Goal: Task Accomplishment & Management: Complete application form

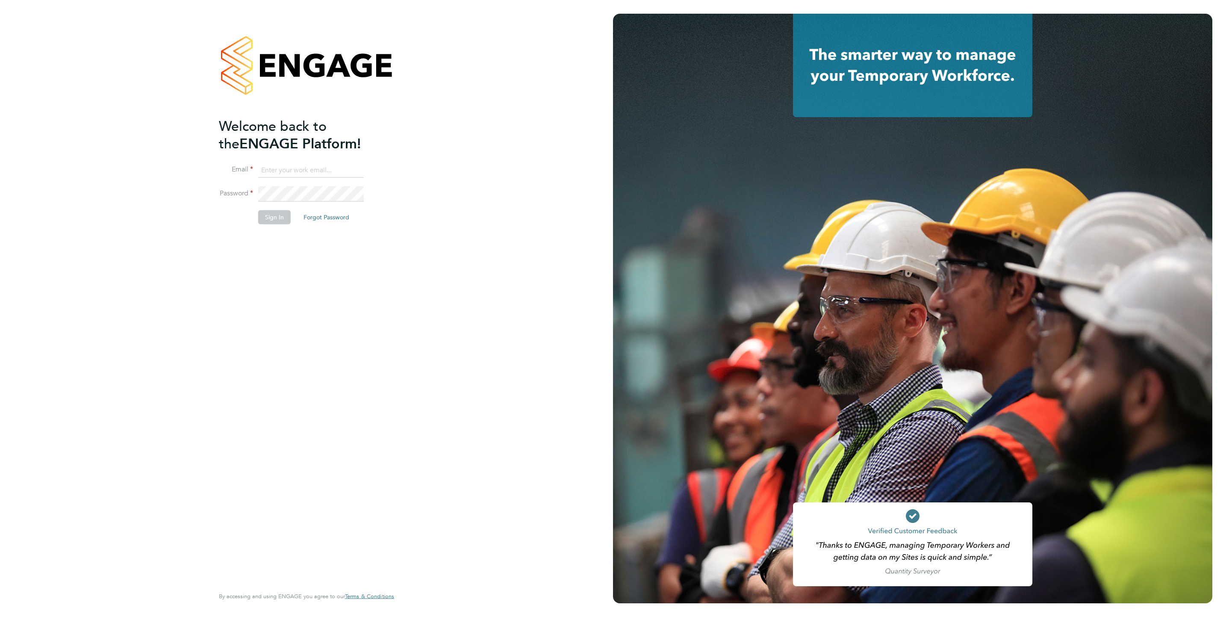
type input "[PERSON_NAME][EMAIL_ADDRESS][DOMAIN_NAME]"
click at [265, 217] on button "Sign In" at bounding box center [274, 217] width 32 height 14
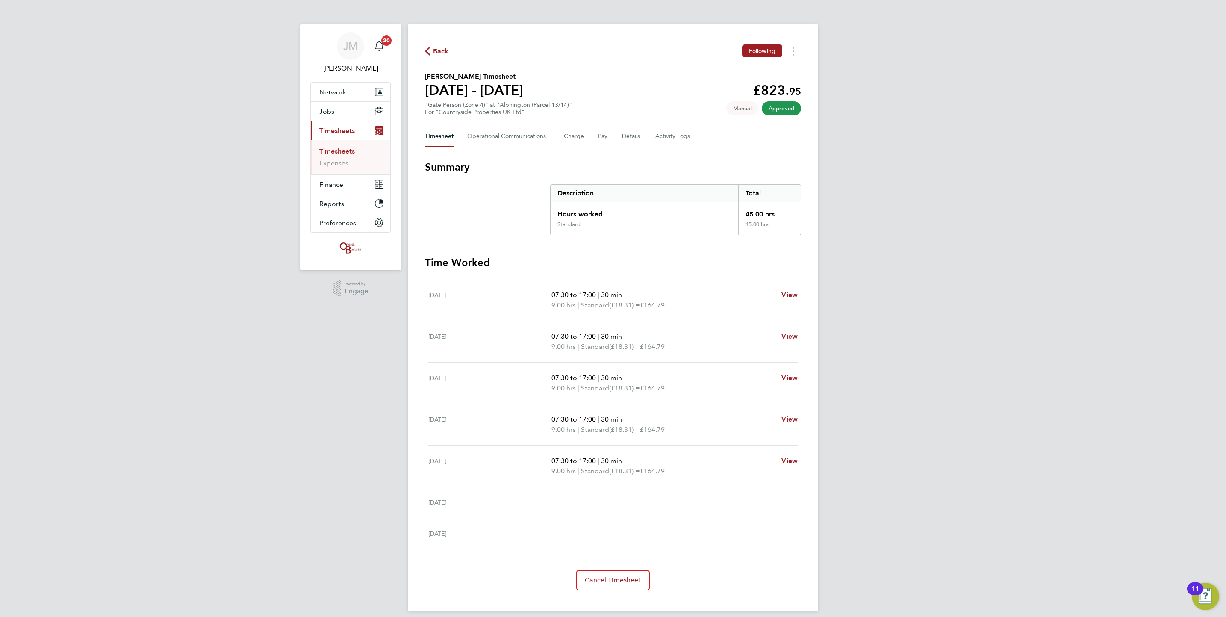
click at [345, 150] on link "Timesheets" at bounding box center [336, 151] width 35 height 8
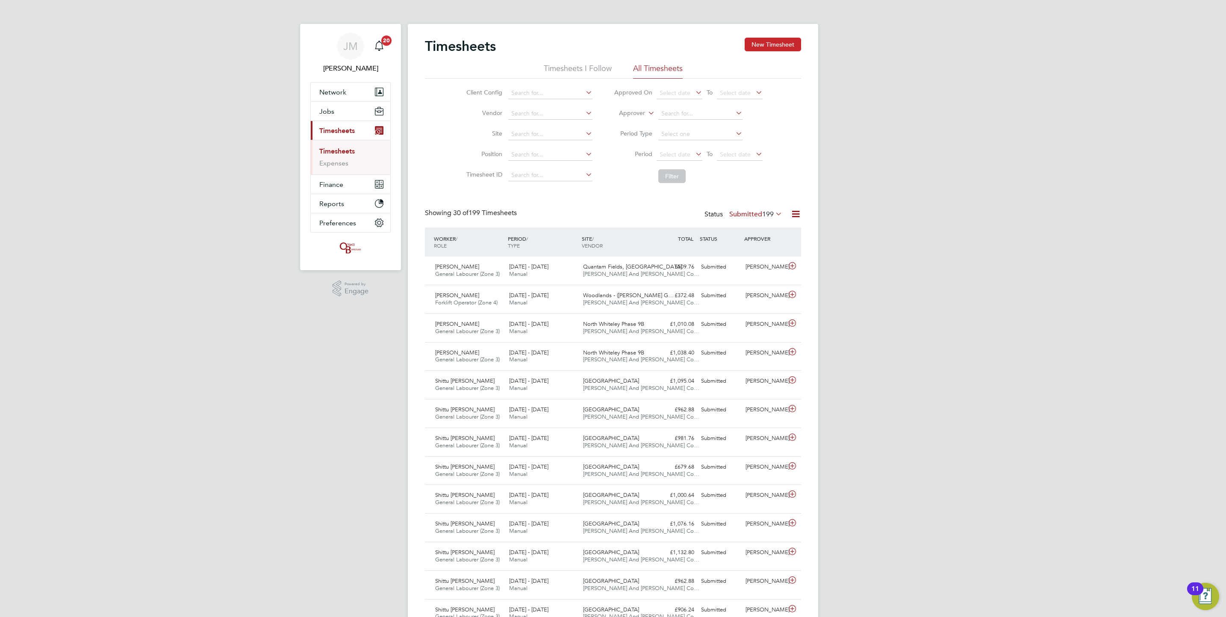
click at [761, 48] on button "New Timesheet" at bounding box center [773, 45] width 56 height 14
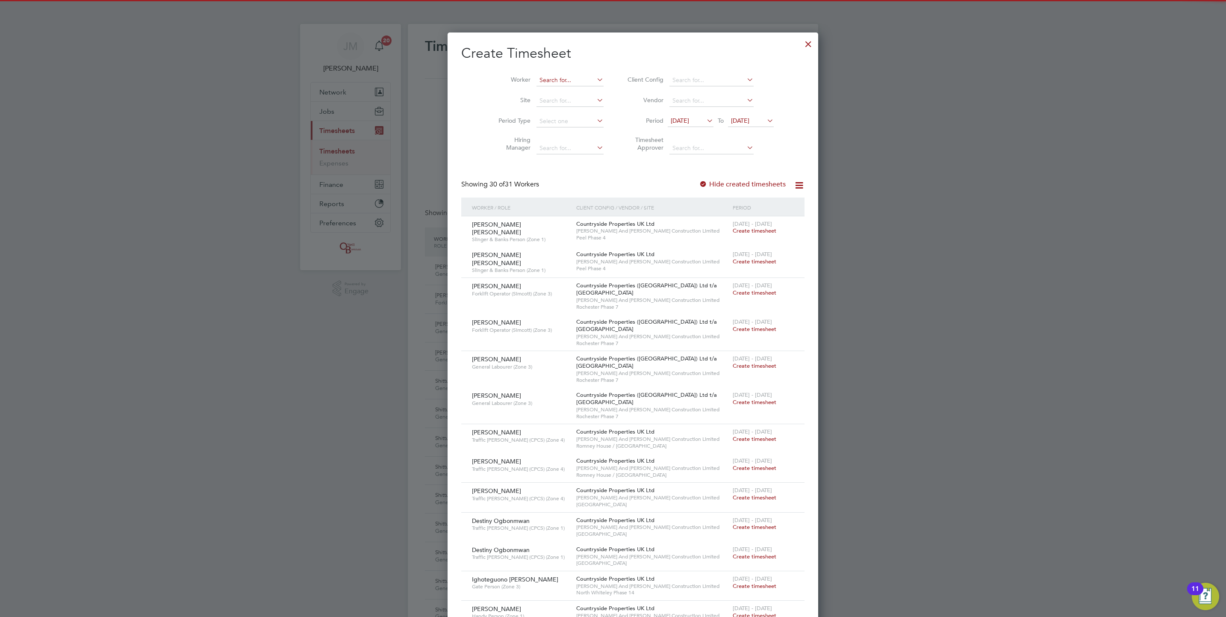
click at [562, 81] on input at bounding box center [569, 80] width 67 height 12
click at [571, 95] on b "Galo" at bounding box center [578, 91] width 14 height 7
type input "David Galo"
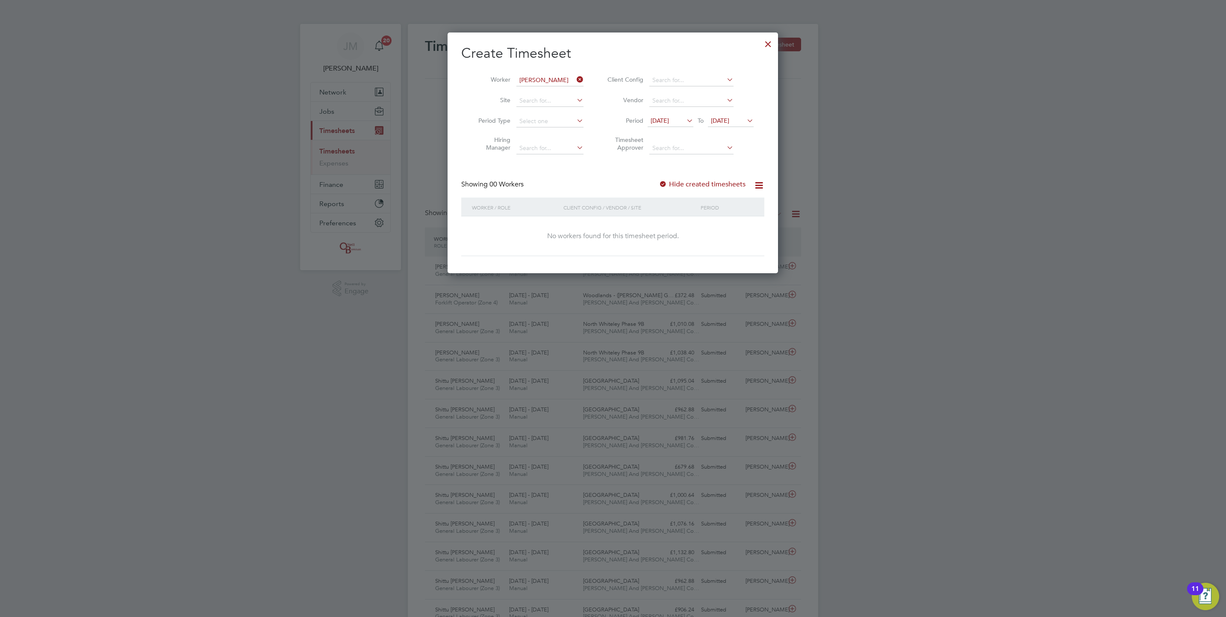
click at [709, 186] on label "Hide created timesheets" at bounding box center [702, 184] width 87 height 9
click at [745, 121] on icon at bounding box center [745, 121] width 0 height 12
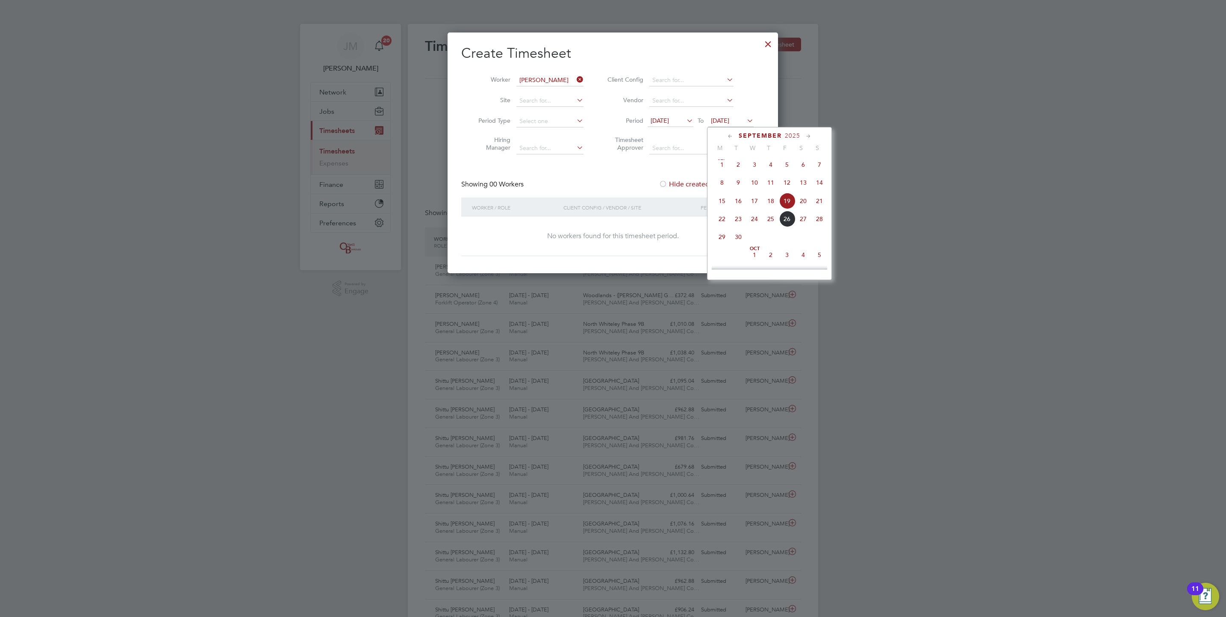
click at [784, 209] on span "19" at bounding box center [787, 201] width 16 height 16
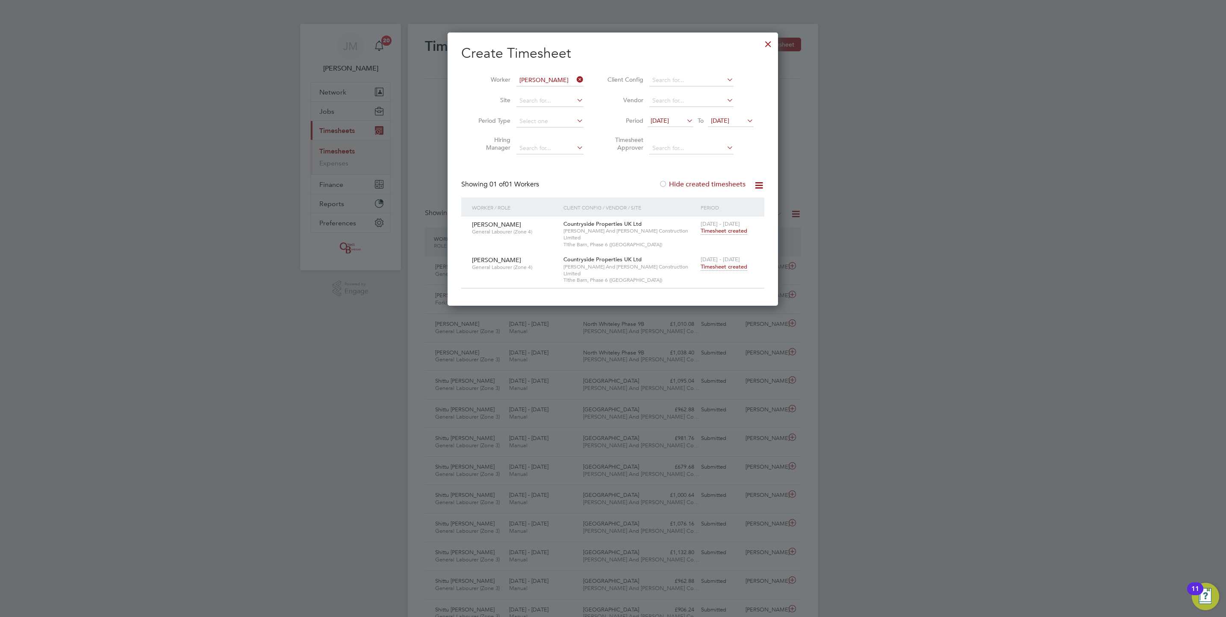
click at [726, 117] on span "19 Sep 2025" at bounding box center [720, 121] width 18 height 8
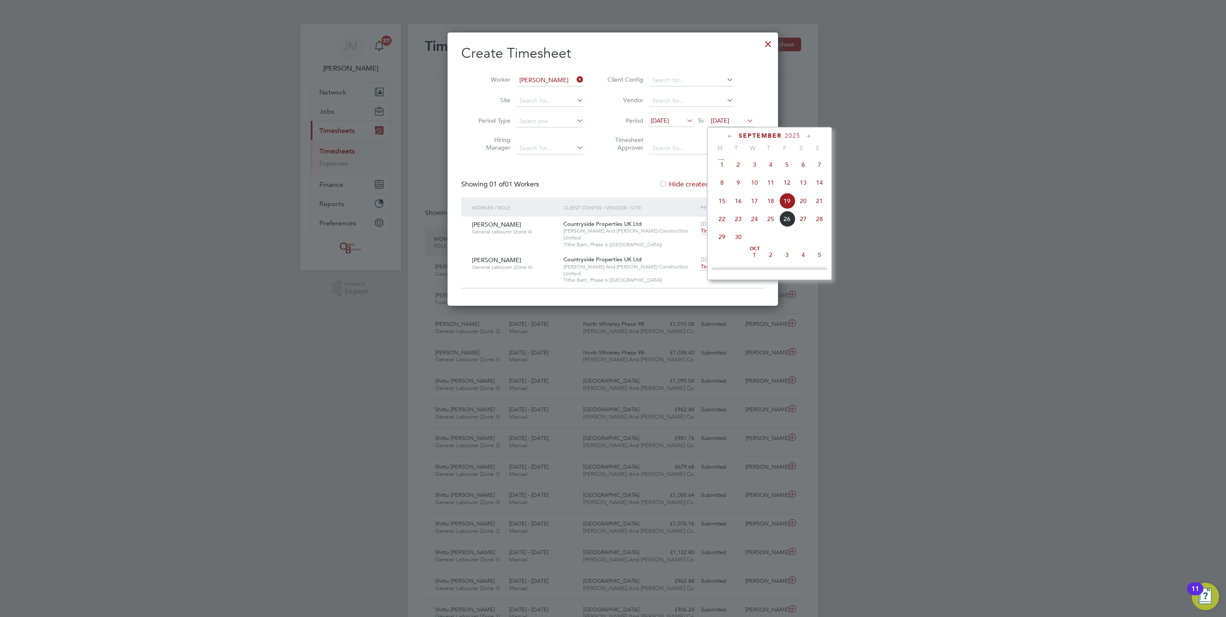
click at [822, 222] on span "28" at bounding box center [819, 219] width 16 height 16
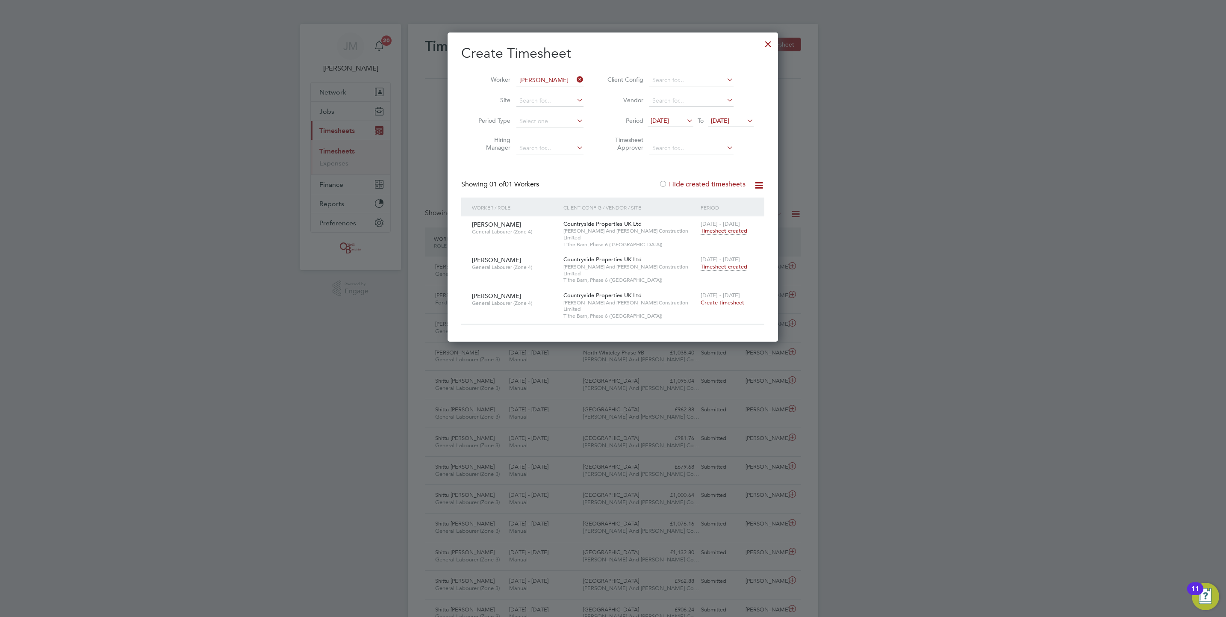
click at [736, 299] on span "Create timesheet" at bounding box center [723, 302] width 44 height 7
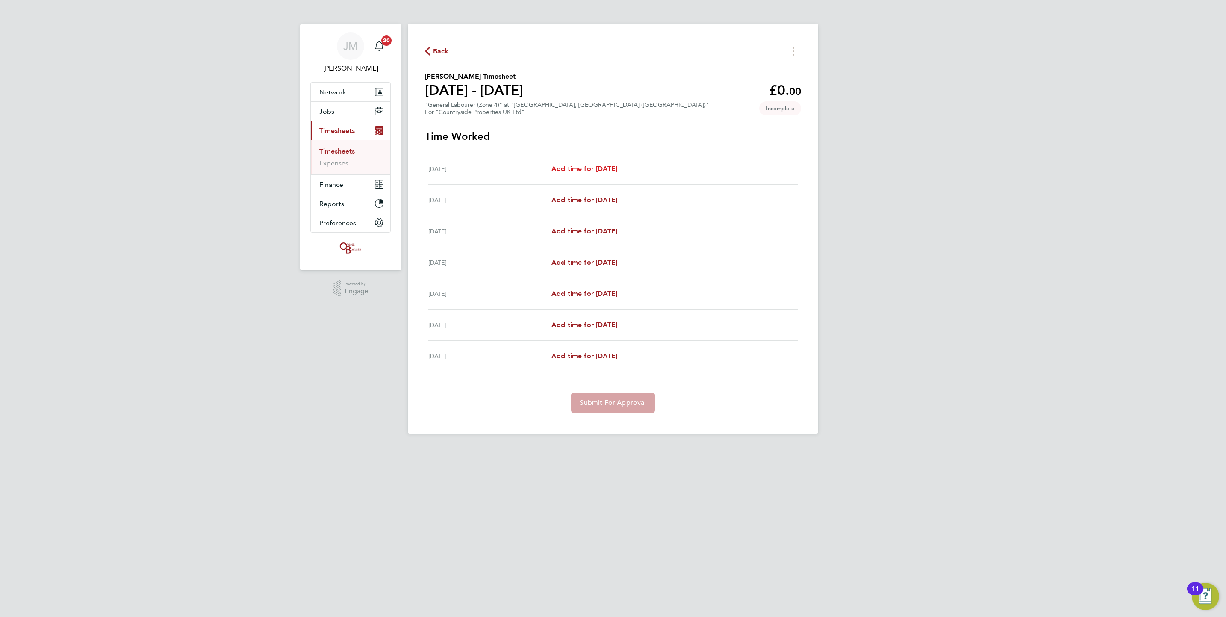
click at [608, 167] on span "Add time for Mon 22 Sep" at bounding box center [584, 169] width 66 height 8
select select "30"
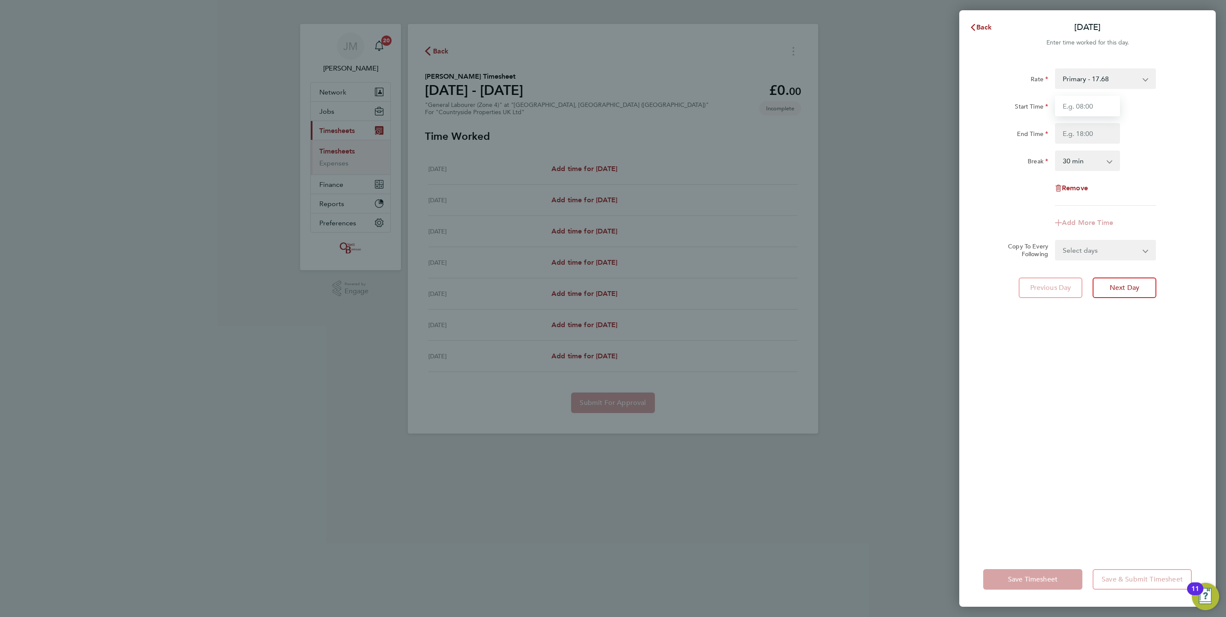
click at [1083, 109] on input "Start Time" at bounding box center [1087, 106] width 65 height 21
type input "07:30"
type input "17:00"
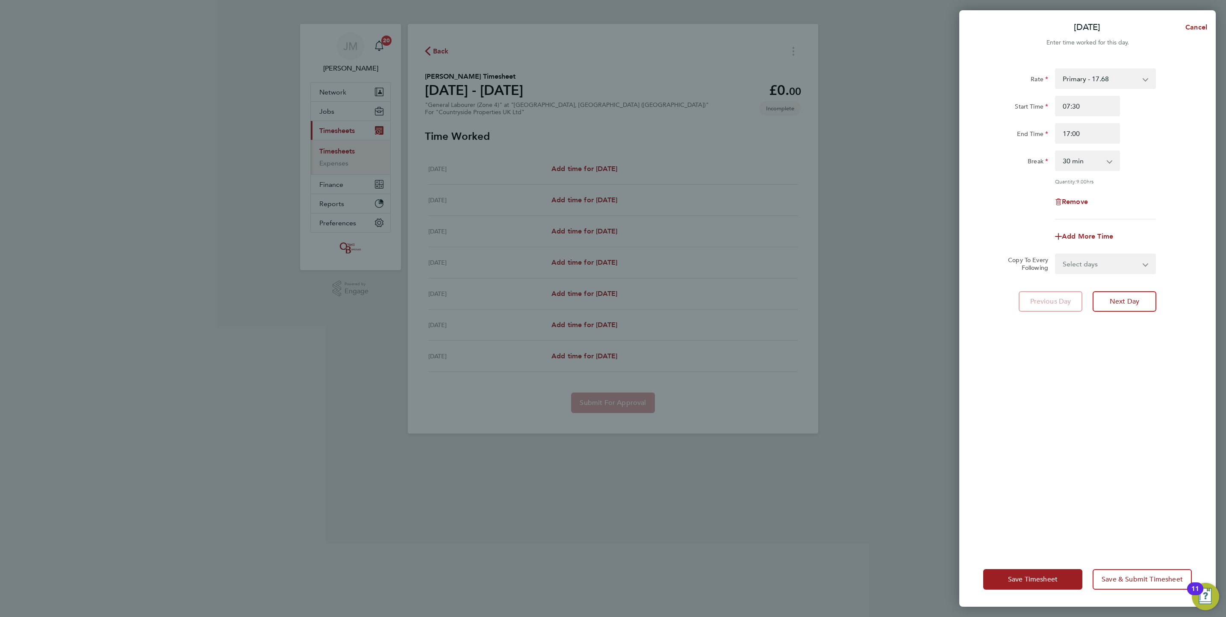
click at [1105, 265] on select "Select days Day Weekday (Mon-Fri) Weekend (Sat-Sun) Tuesday Wednesday Thursday …" at bounding box center [1101, 263] width 90 height 19
select select "WEEKDAY"
click at [1056, 254] on select "Select days Day Weekday (Mon-Fri) Weekend (Sat-Sun) Tuesday Wednesday Thursday …" at bounding box center [1101, 263] width 90 height 19
select select "2025-09-28"
click at [1030, 583] on span "Save Timesheet" at bounding box center [1033, 579] width 50 height 9
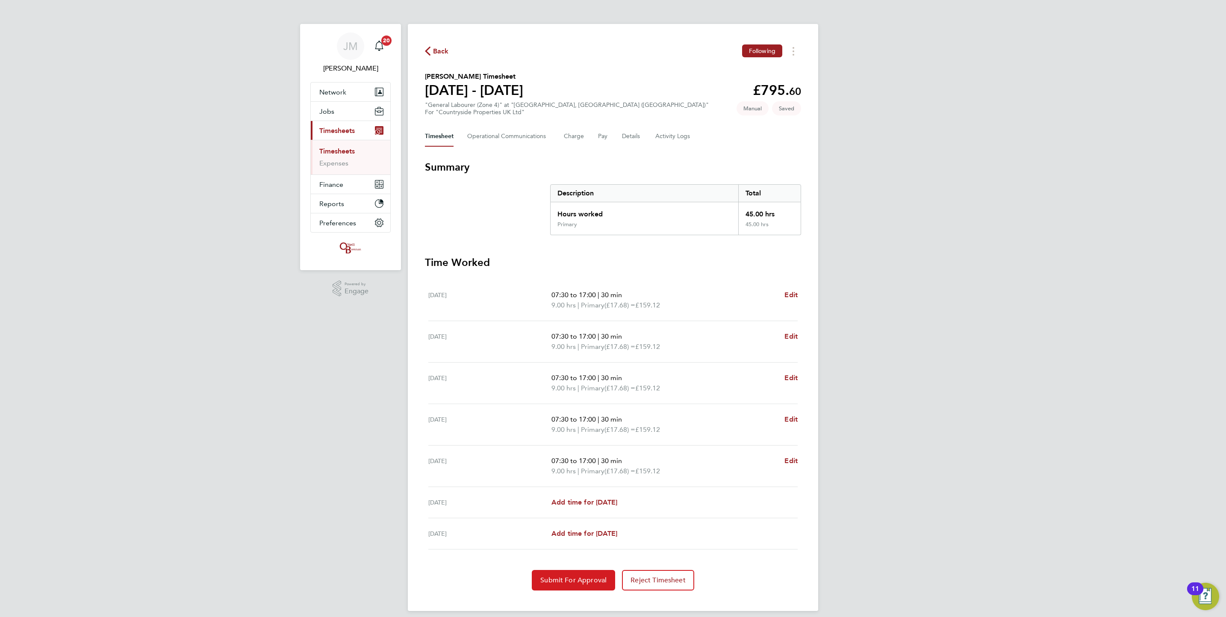
click at [555, 578] on span "Submit For Approval" at bounding box center [573, 580] width 66 height 9
